Goal: Entertainment & Leisure: Consume media (video, audio)

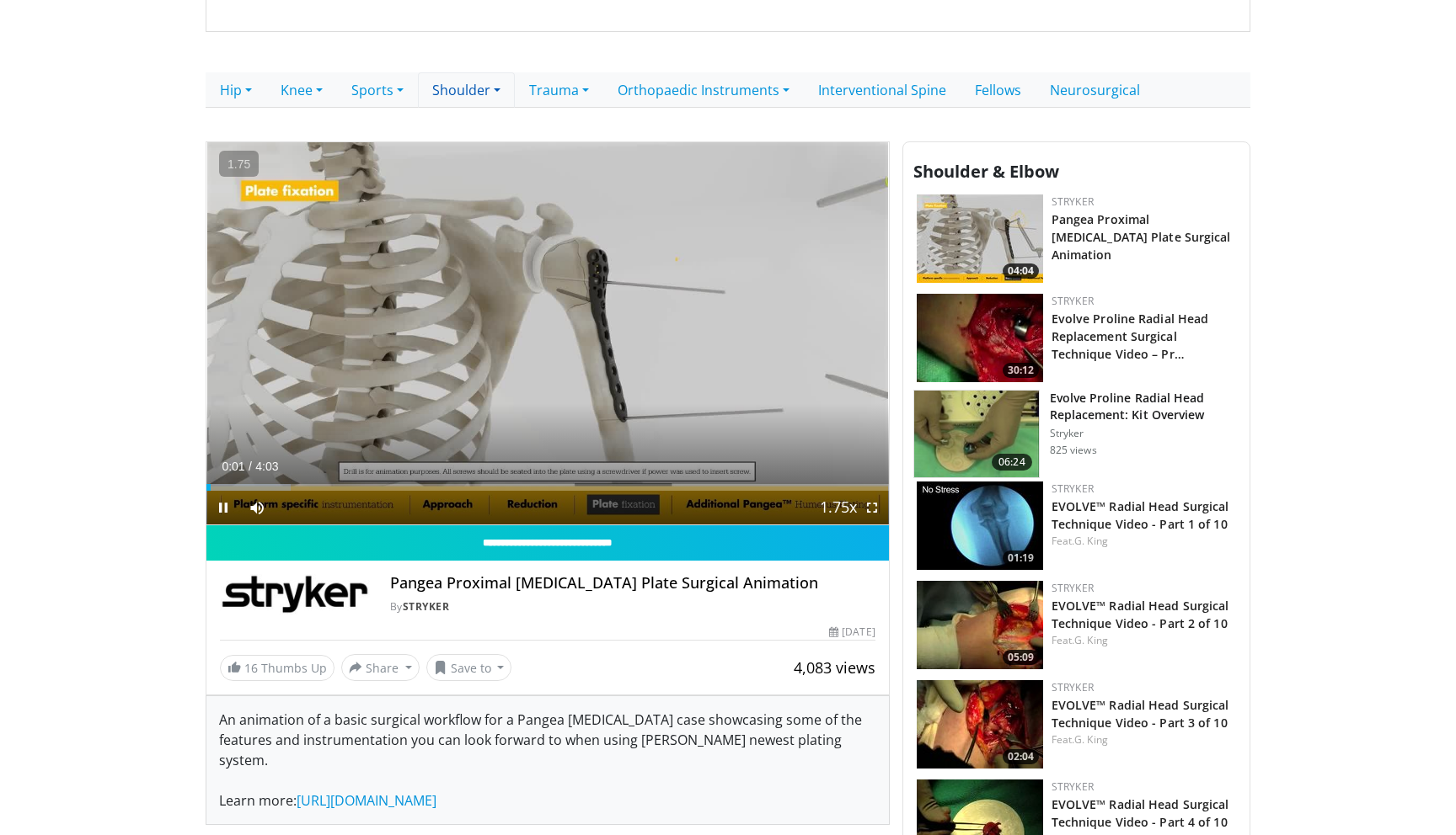
scroll to position [329, 0]
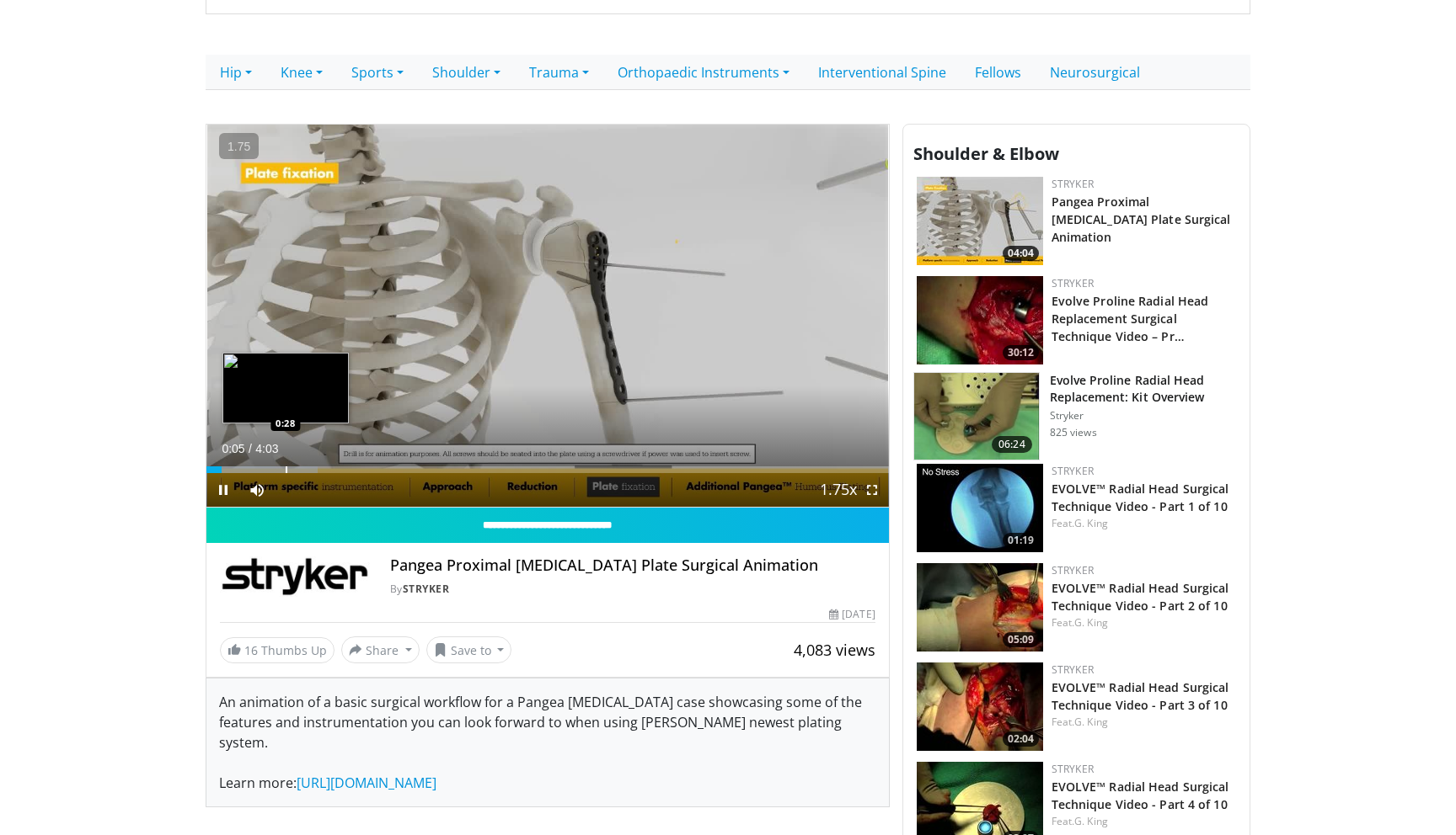
click at [285, 471] on div "Progress Bar" at bounding box center [286, 470] width 2 height 7
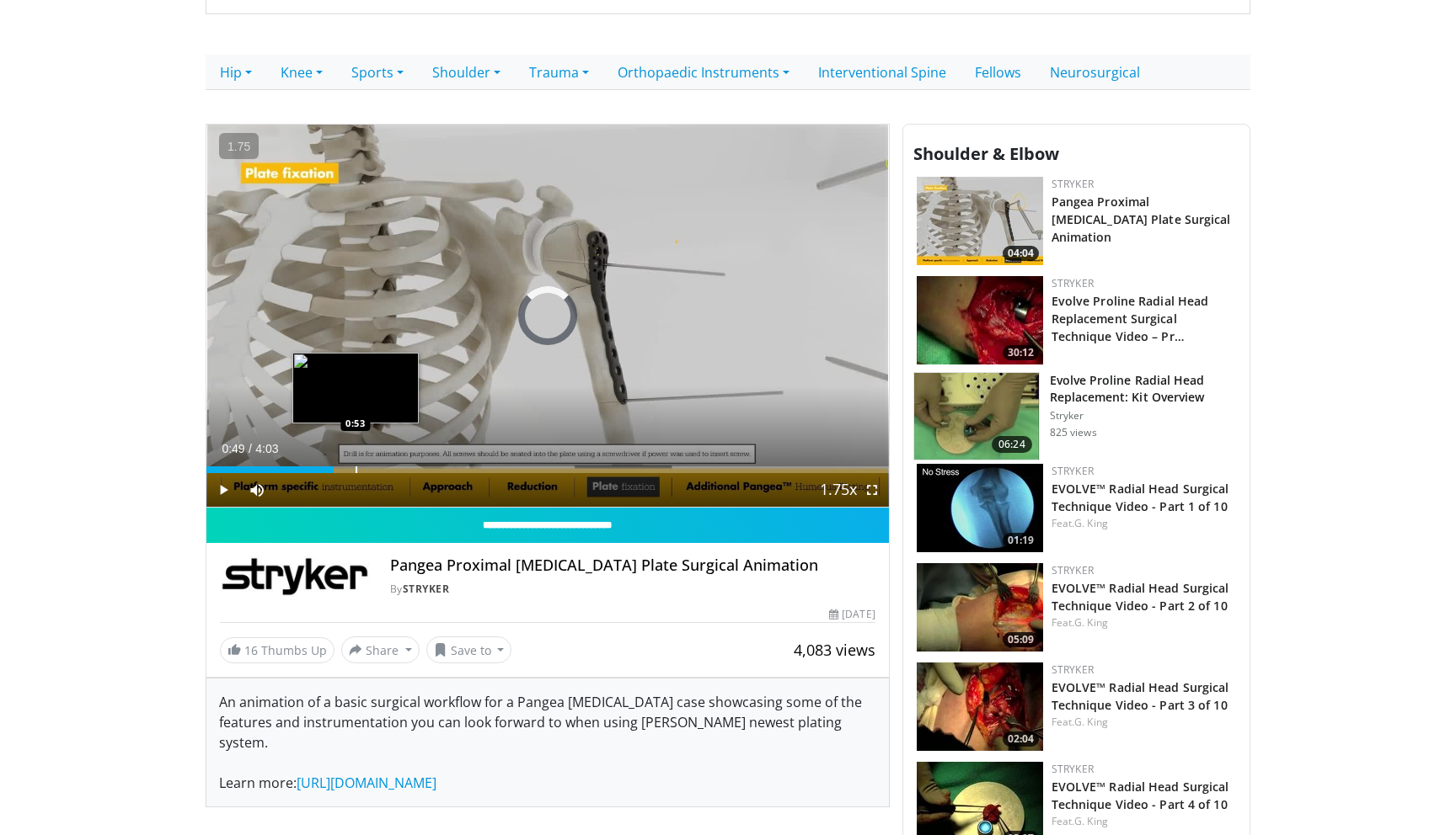
drag, startPoint x: 285, startPoint y: 471, endPoint x: 539, endPoint y: 472, distance: 254.0
click at [358, 472] on div "Progress Bar" at bounding box center [357, 470] width 2 height 7
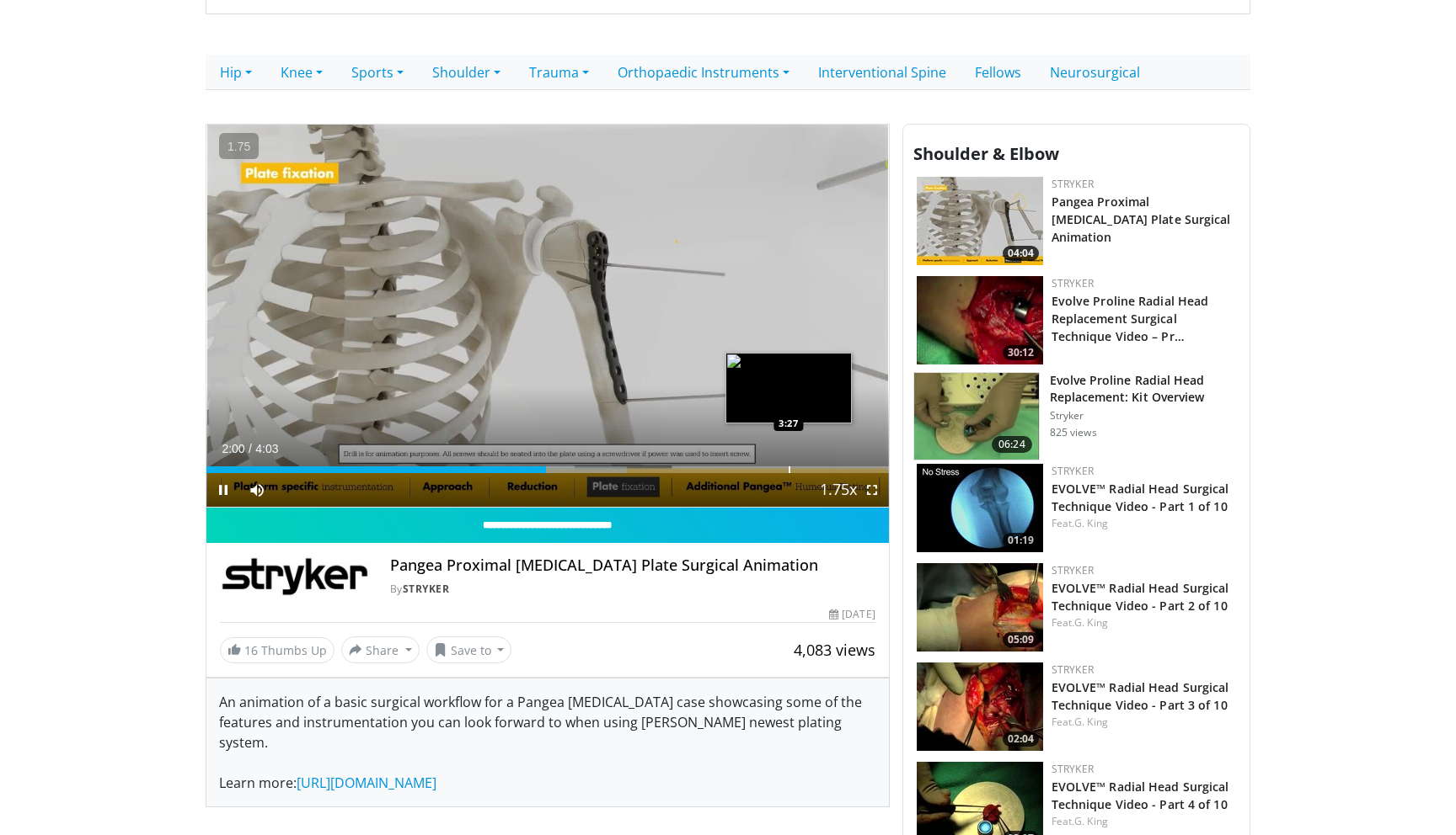
click at [788, 469] on div "Progress Bar" at bounding box center [789, 470] width 2 height 7
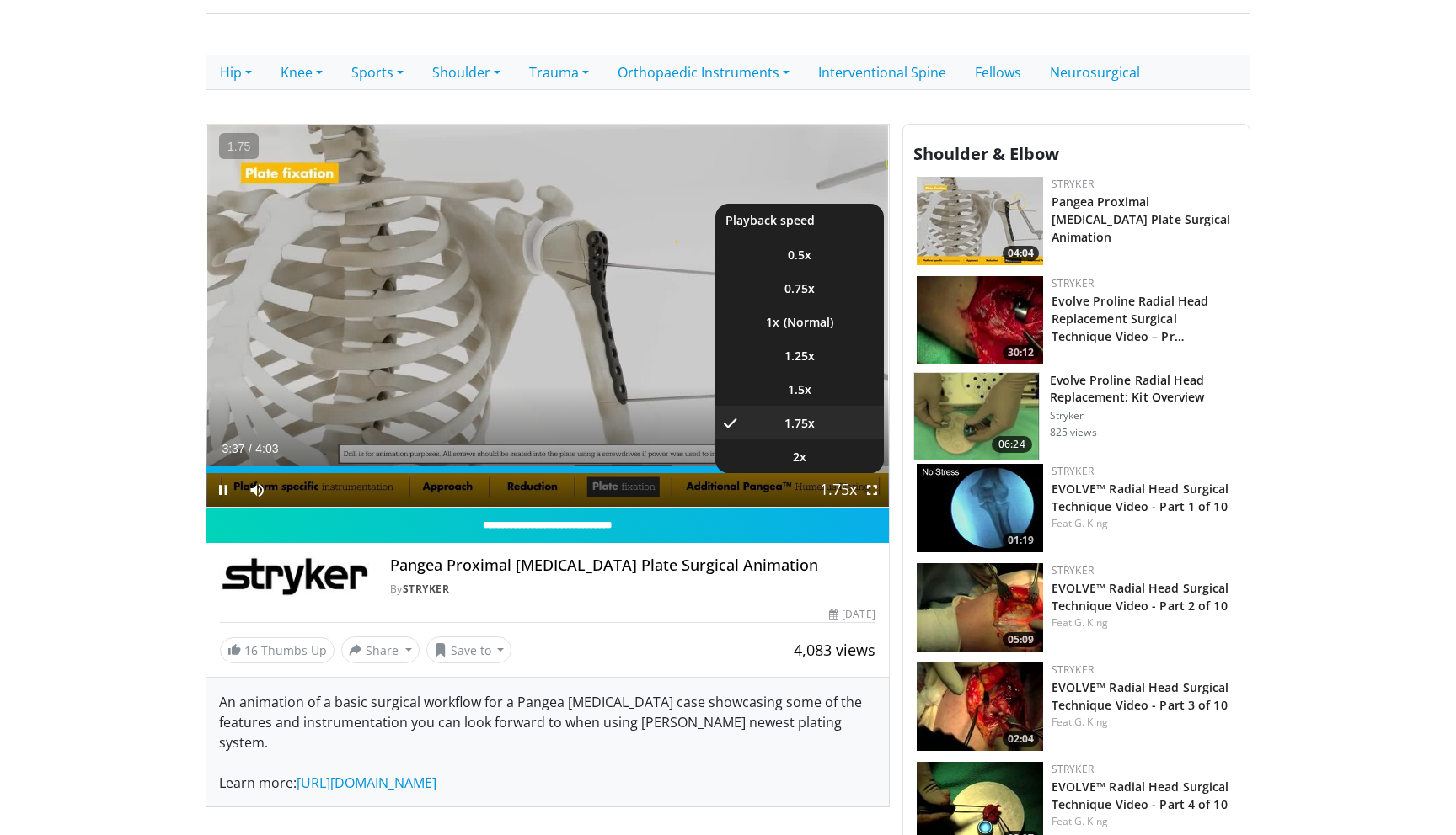
click at [846, 475] on span "Video Player" at bounding box center [838, 491] width 23 height 34
click at [857, 471] on li "2x" at bounding box center [800, 456] width 169 height 34
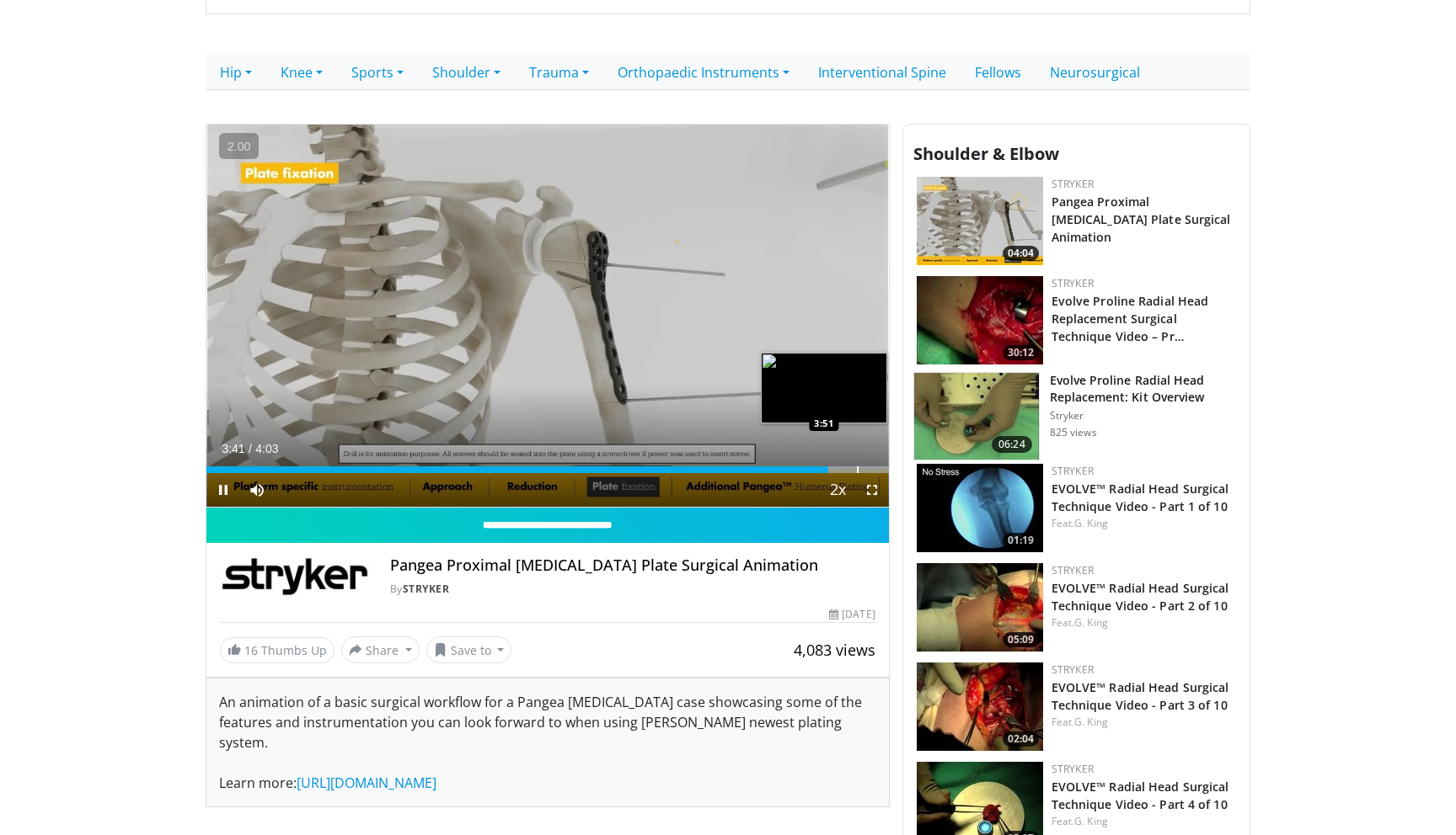
click at [857, 470] on div "Progress Bar" at bounding box center [858, 470] width 2 height 7
click at [875, 472] on div "Progress Bar" at bounding box center [876, 470] width 2 height 7
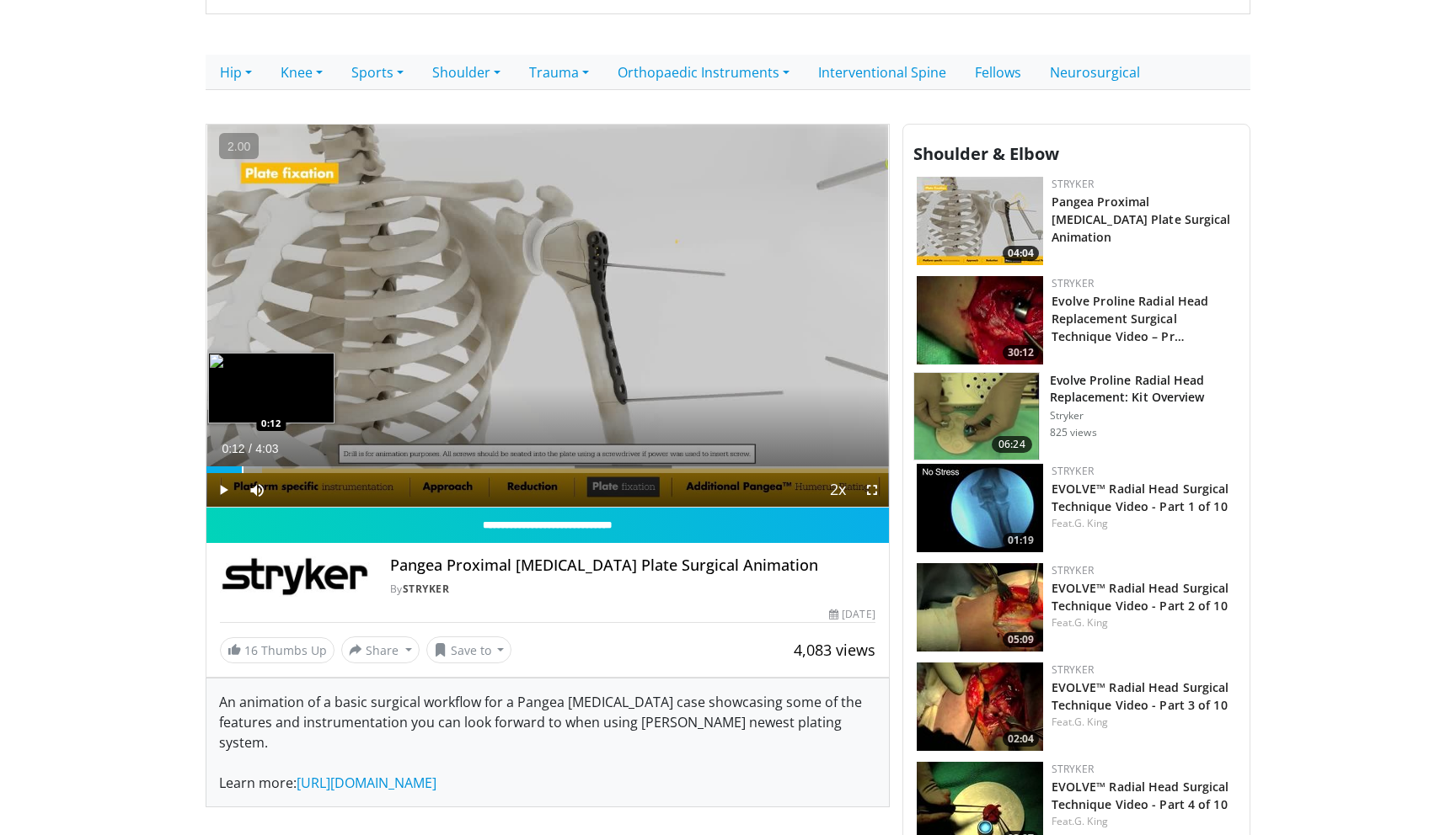
click at [242, 470] on div "Progress Bar" at bounding box center [243, 470] width 2 height 7
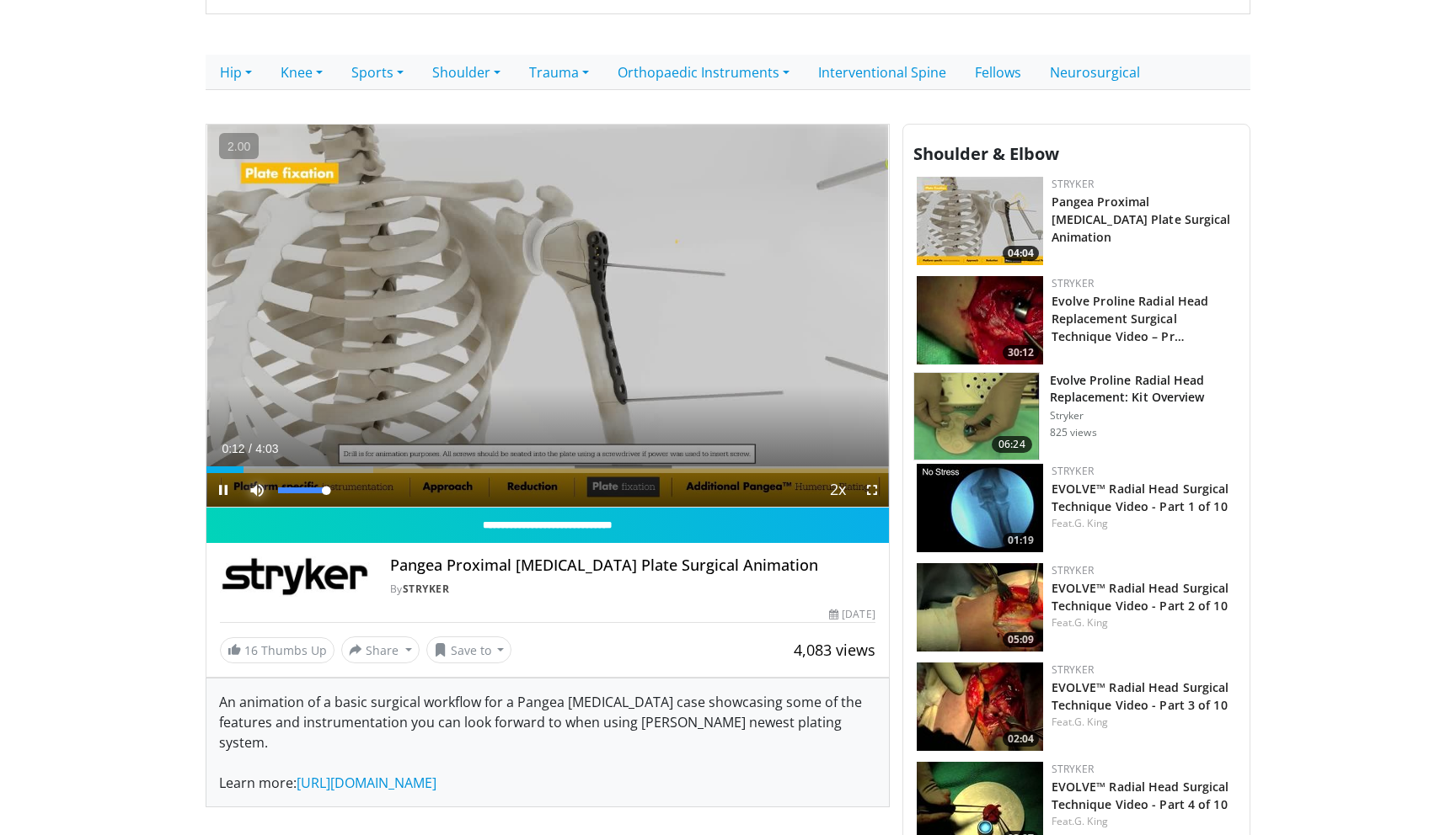
click at [268, 476] on span "Video Player" at bounding box center [257, 490] width 34 height 34
click at [270, 471] on div "Progress Bar" at bounding box center [270, 470] width 2 height 7
click at [300, 471] on div "Progress Bar" at bounding box center [301, 470] width 2 height 7
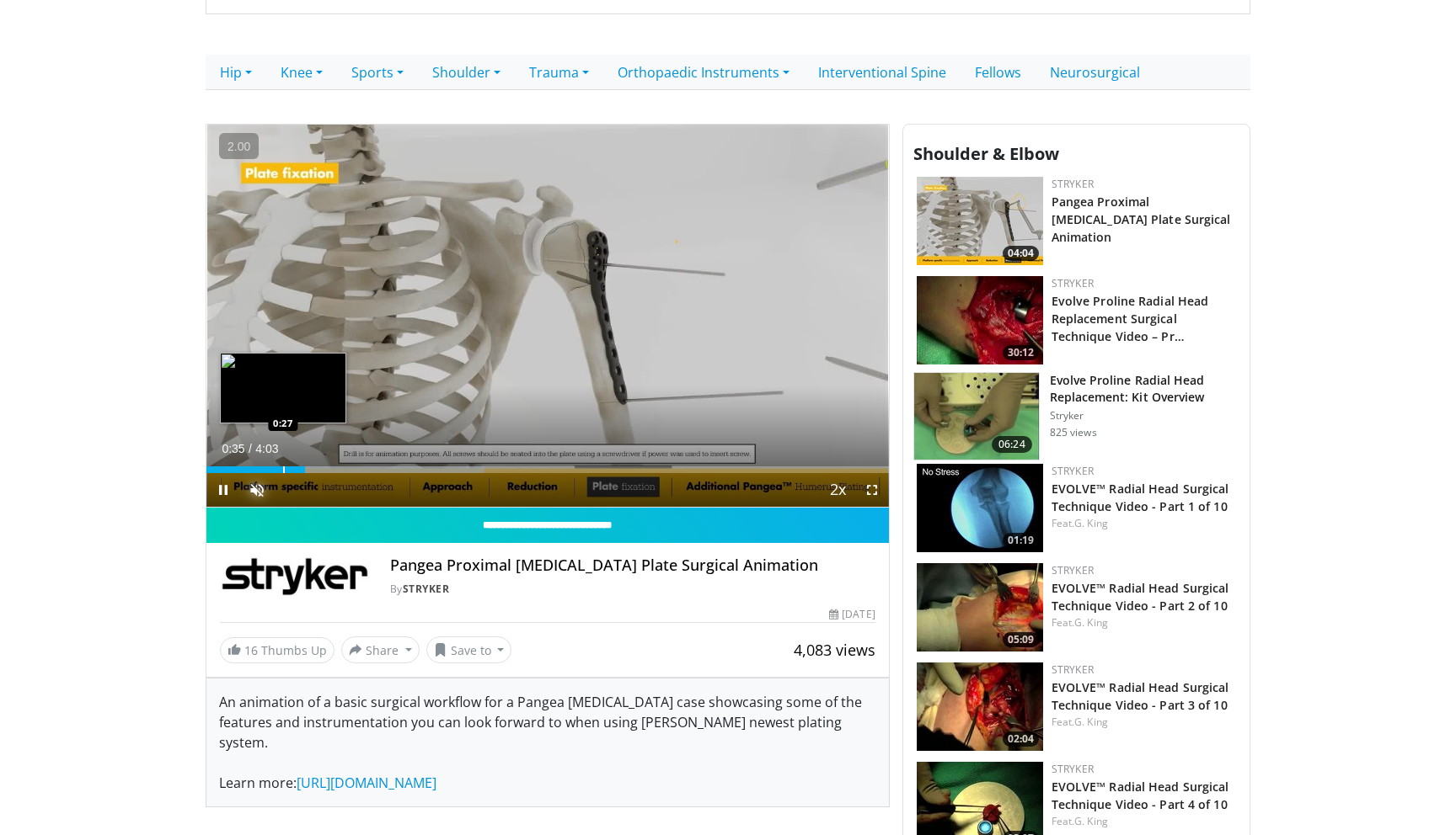
click at [282, 469] on div "Loaded : 40.73% 0:35 0:27" at bounding box center [547, 470] width 682 height 7
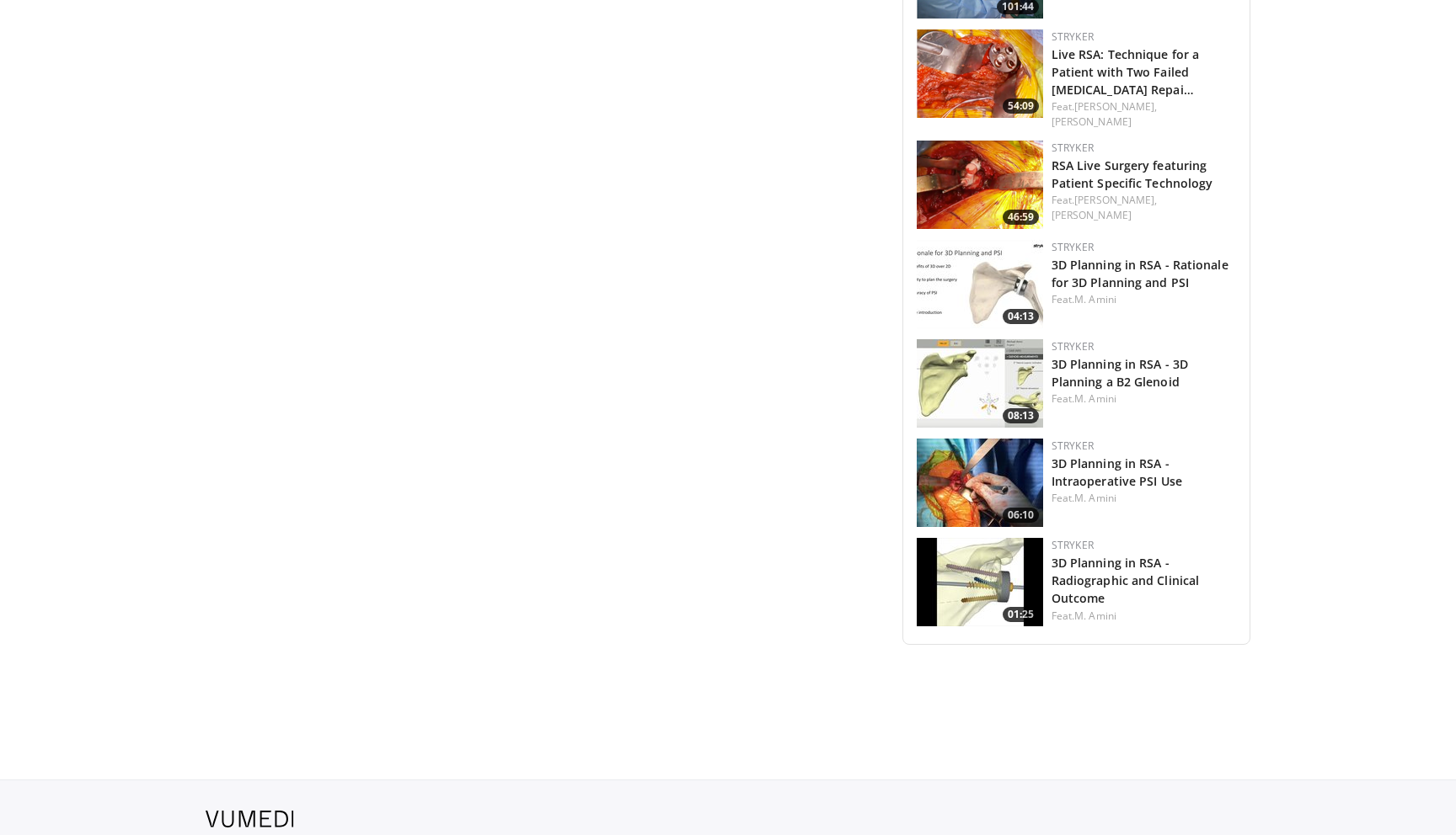
scroll to position [4605, 0]
